Goal: Task Accomplishment & Management: Manage account settings

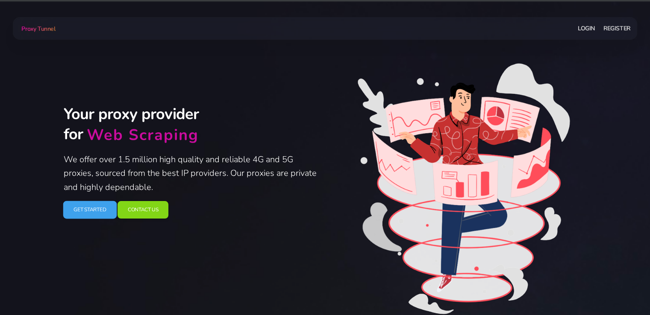
click at [99, 211] on link "Get Started" at bounding box center [89, 210] width 53 height 18
click at [588, 29] on link "Login" at bounding box center [586, 29] width 17 height 16
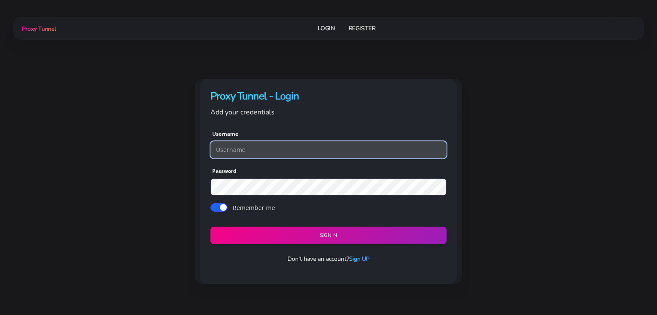
click at [284, 149] on input "text" at bounding box center [328, 149] width 236 height 17
paste input "adwfbads2"
type input "adwfbads2"
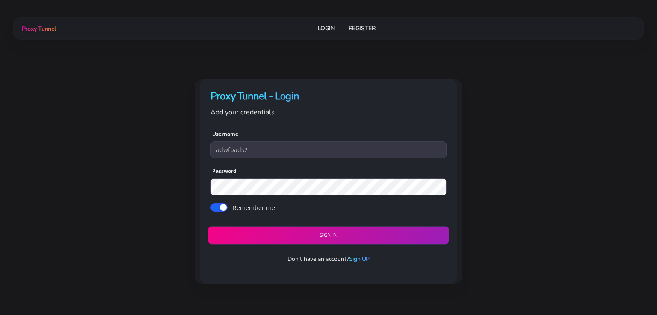
click at [295, 238] on button "Sign in" at bounding box center [328, 236] width 241 height 18
